Goal: Information Seeking & Learning: Learn about a topic

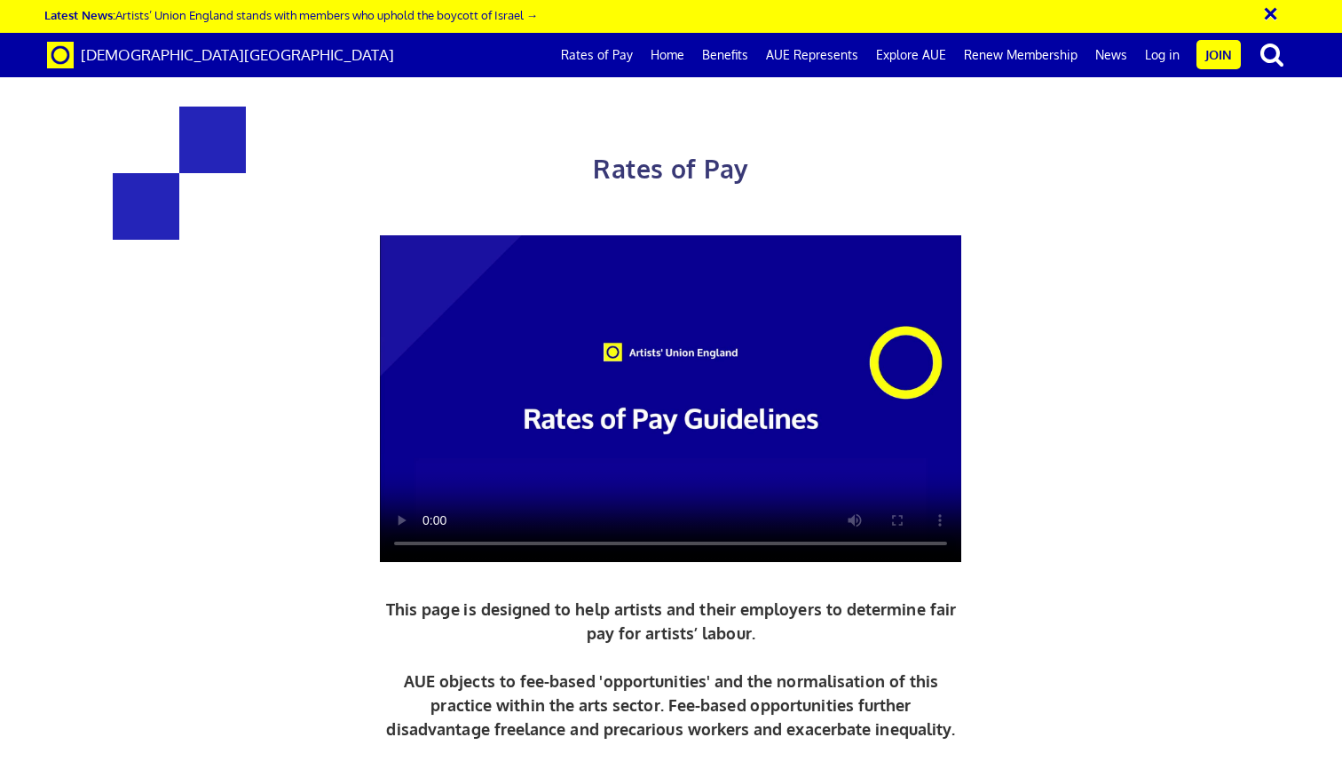
scroll to position [2622, 0]
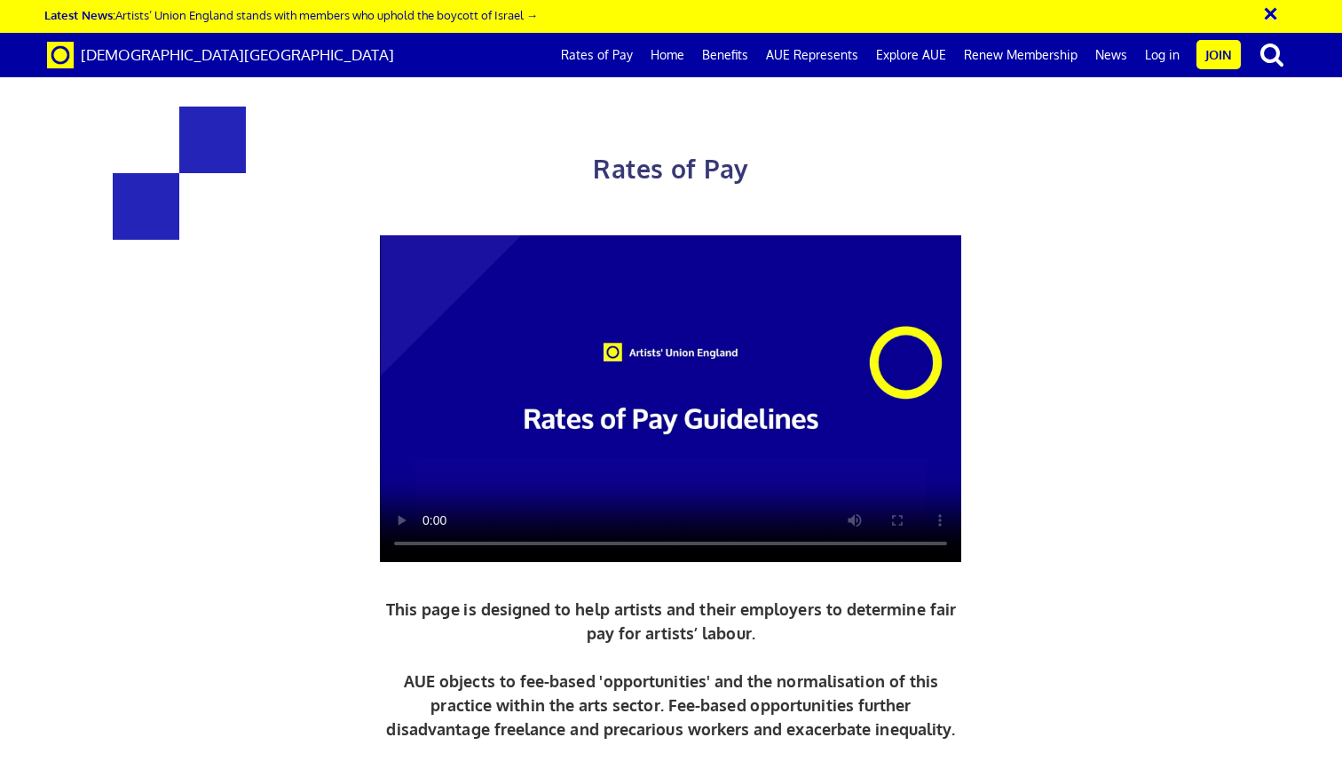
click at [621, 52] on link "Rates of Pay" at bounding box center [597, 55] width 90 height 44
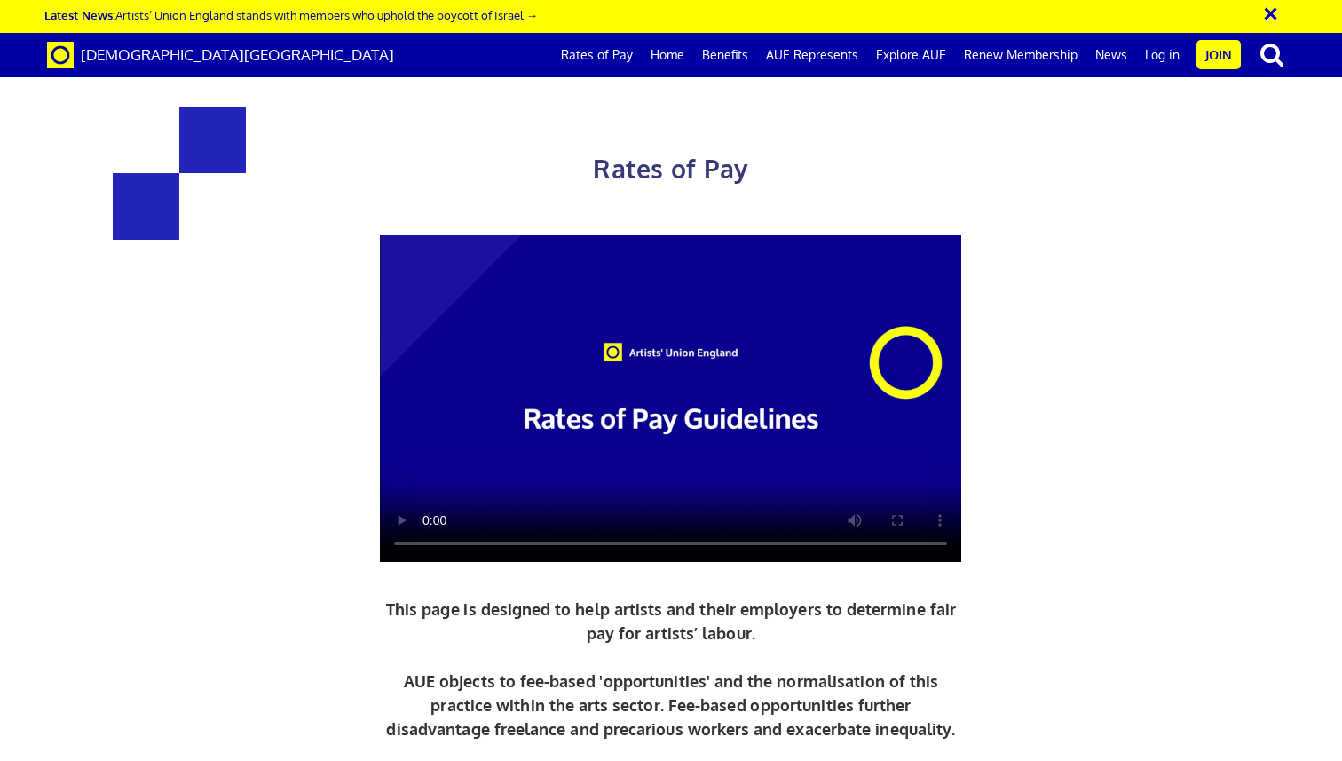
scroll to position [60, 0]
click at [595, 55] on link "Rates of Pay" at bounding box center [597, 55] width 90 height 44
click at [683, 390] on video at bounding box center [670, 398] width 581 height 327
